Goal: Task Accomplishment & Management: Manage account settings

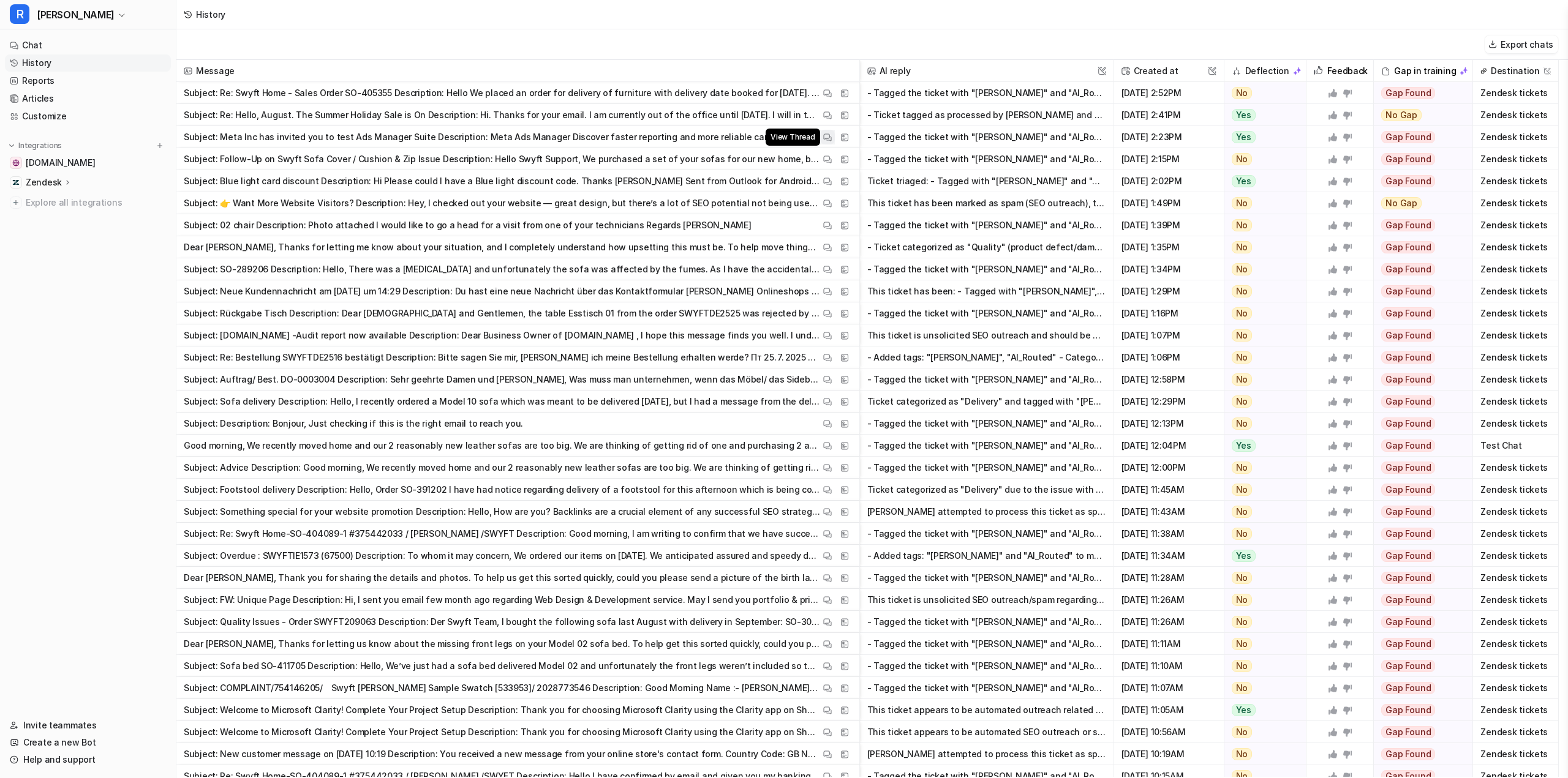
click at [832, 137] on button "View Thread" at bounding box center [827, 137] width 15 height 15
click at [826, 158] on img at bounding box center [826, 159] width 8 height 9
click at [826, 383] on img at bounding box center [826, 380] width 8 height 9
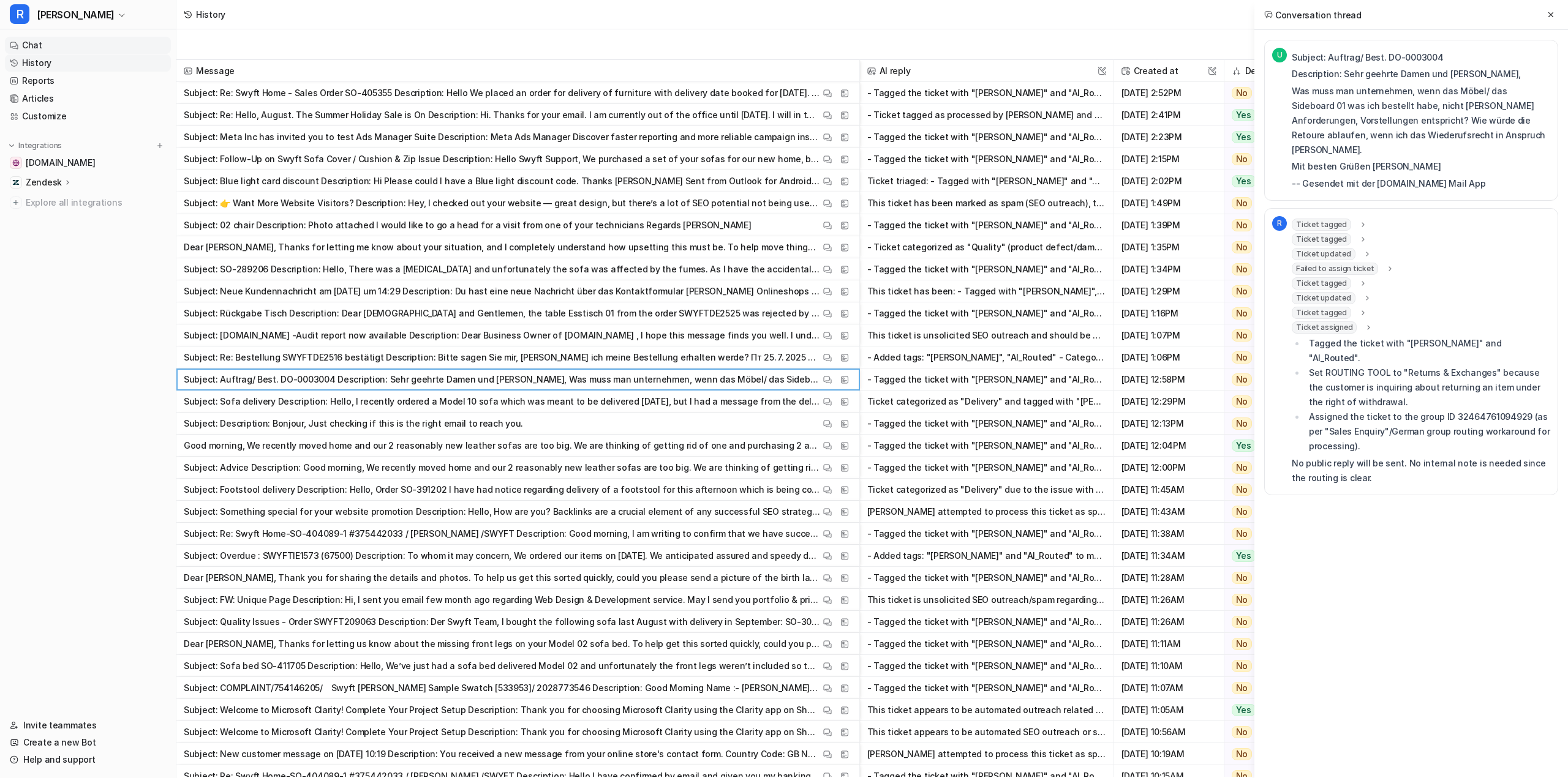
click at [110, 39] on link "Chat" at bounding box center [88, 45] width 166 height 18
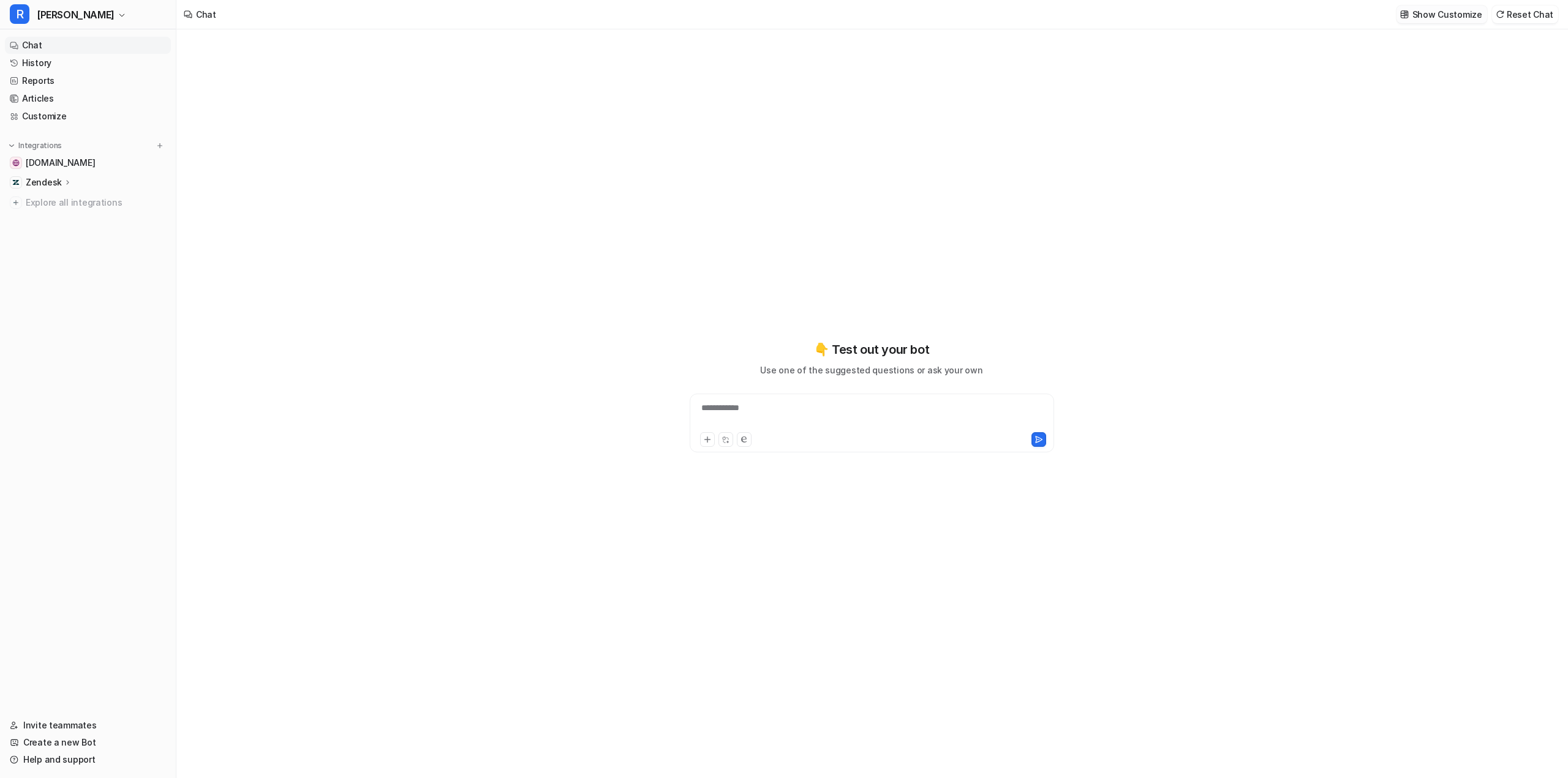
click at [1420, 16] on p "Show Customize" at bounding box center [1447, 15] width 70 height 13
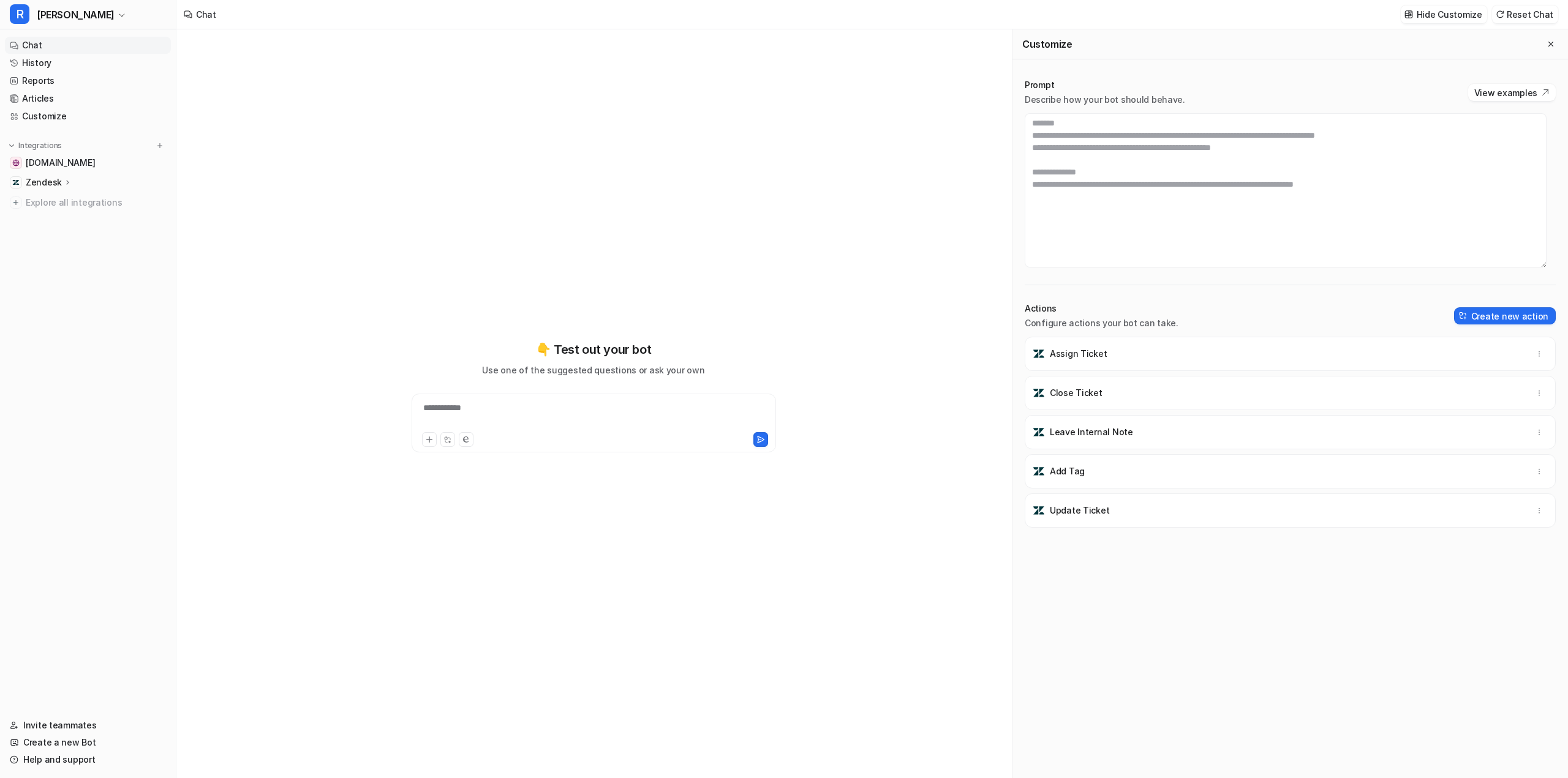
scroll to position [183, 0]
drag, startPoint x: 1314, startPoint y: 185, endPoint x: 1348, endPoint y: 183, distance: 34.1
click at [1348, 183] on textarea at bounding box center [1286, 190] width 522 height 154
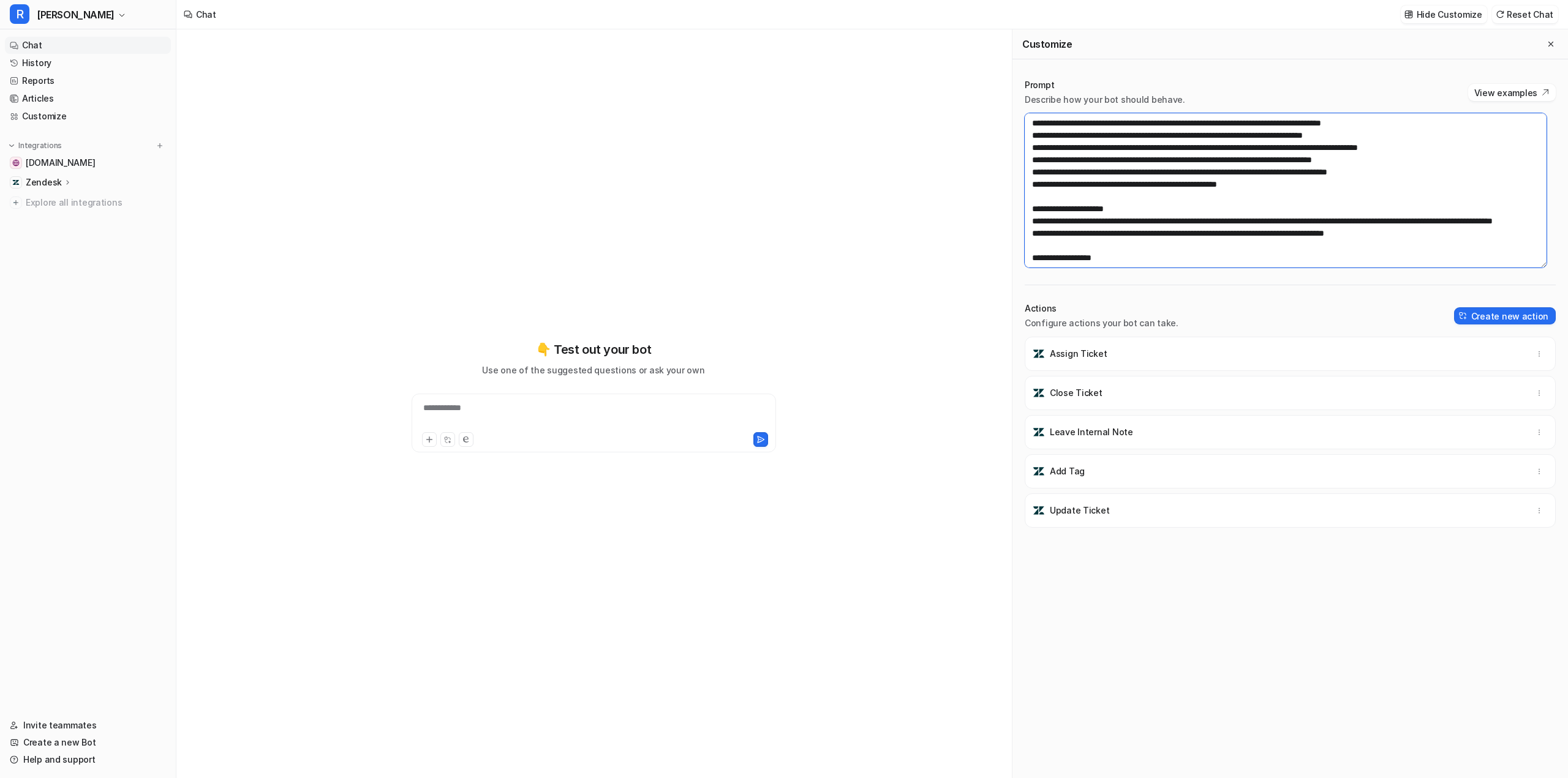
paste textarea "*******"
click at [1415, 186] on textarea at bounding box center [1286, 190] width 522 height 154
click at [1350, 205] on textarea at bounding box center [1286, 190] width 522 height 154
type textarea "**********"
click at [1447, 18] on button "Save changes" at bounding box center [1452, 14] width 69 height 18
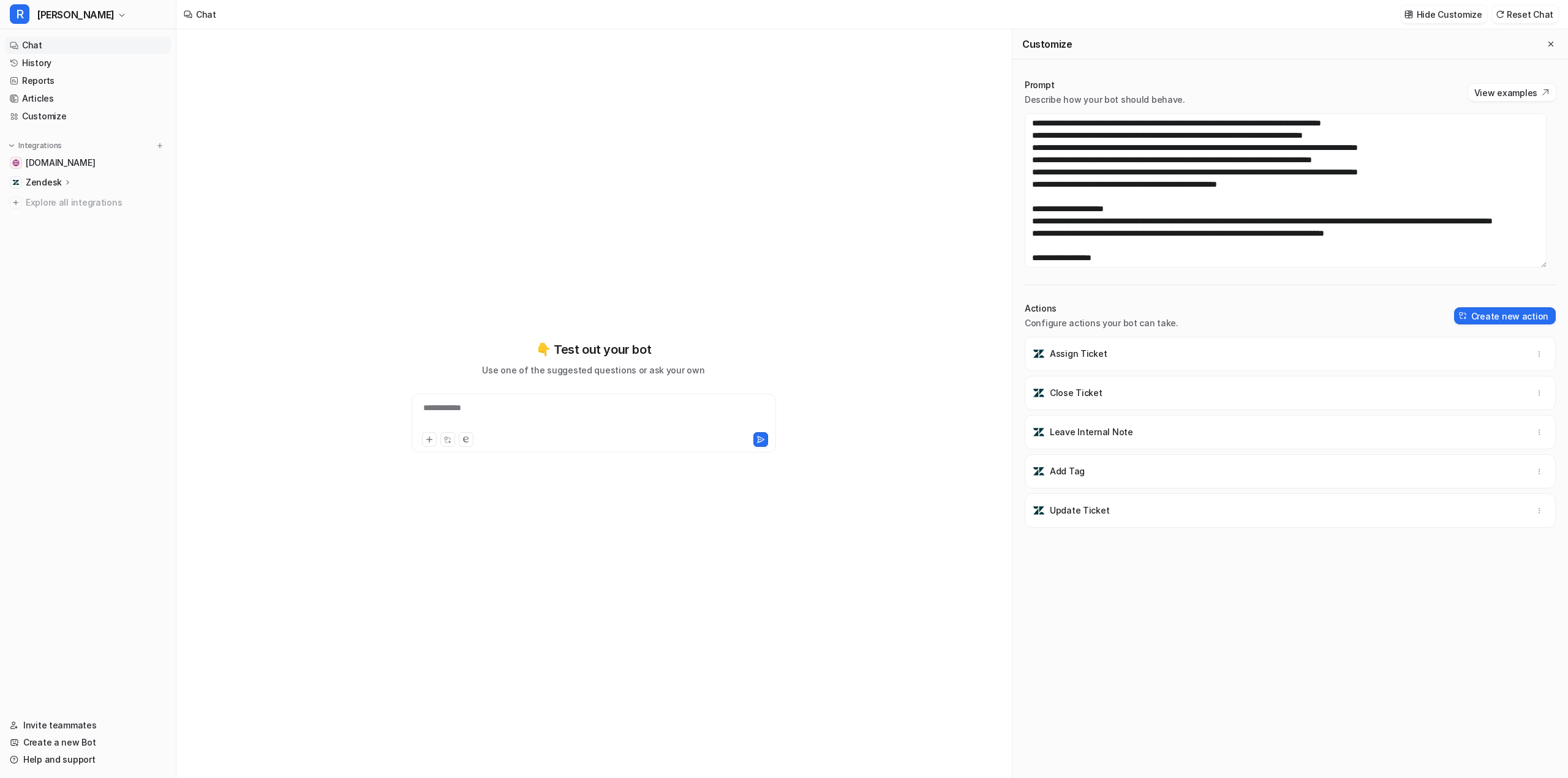
click at [85, 72] on ul "Chat History Reports Articles Customize" at bounding box center [88, 81] width 166 height 88
click at [76, 61] on link "History" at bounding box center [88, 63] width 166 height 18
